Goal: Information Seeking & Learning: Learn about a topic

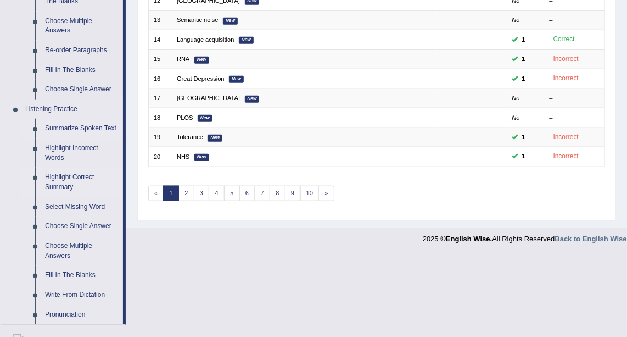
click at [85, 130] on link "Summarize Spoken Text" at bounding box center [81, 129] width 83 height 20
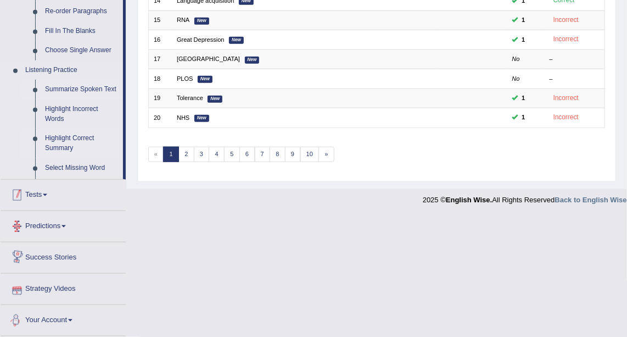
scroll to position [400, 0]
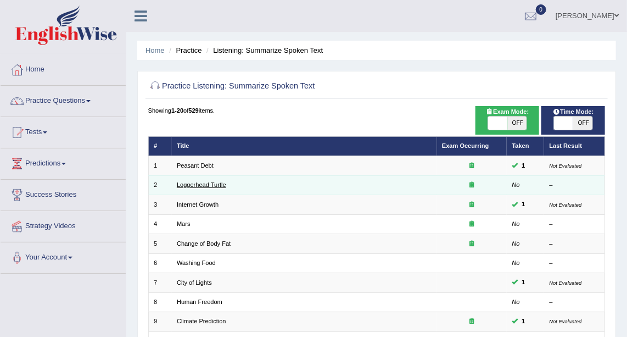
click at [195, 187] on link "Loggerhead Turtle" at bounding box center [201, 184] width 49 height 7
